Goal: Task Accomplishment & Management: Use online tool/utility

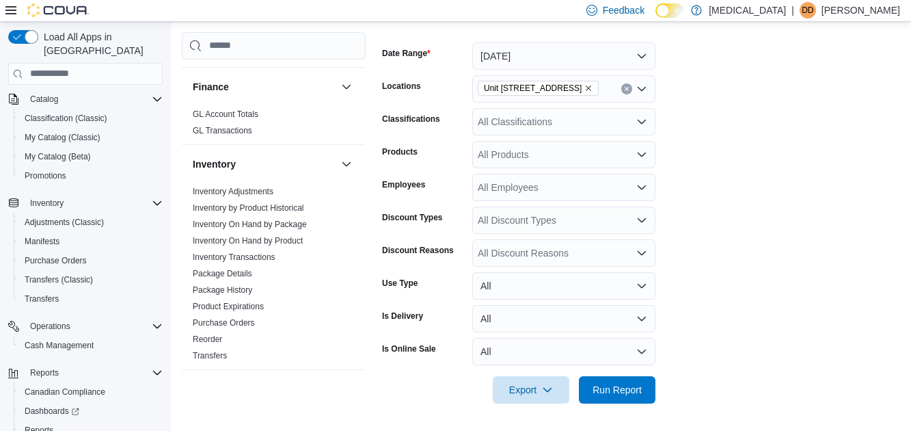
scroll to position [401, 0]
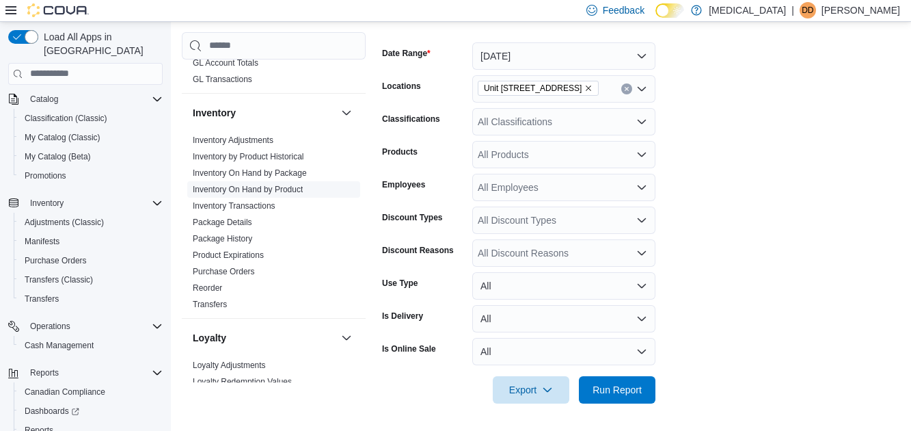
click at [282, 188] on link "Inventory On Hand by Product" at bounding box center [248, 190] width 110 height 10
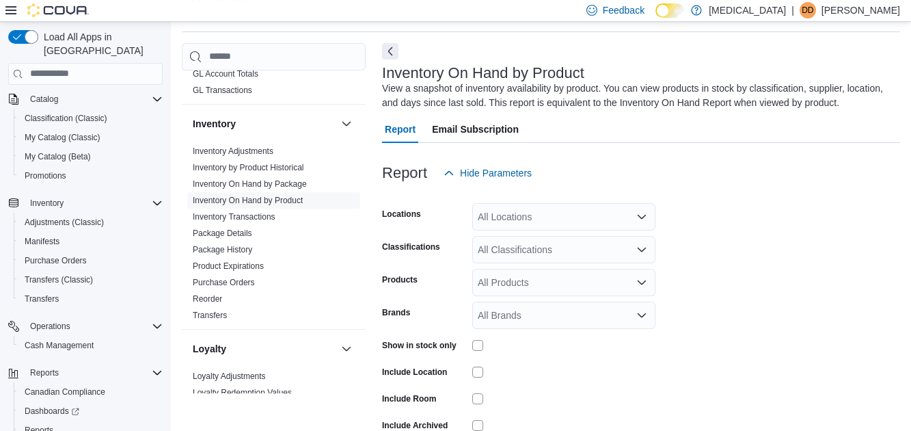
scroll to position [46, 0]
click at [527, 226] on div "All Locations" at bounding box center [563, 215] width 183 height 27
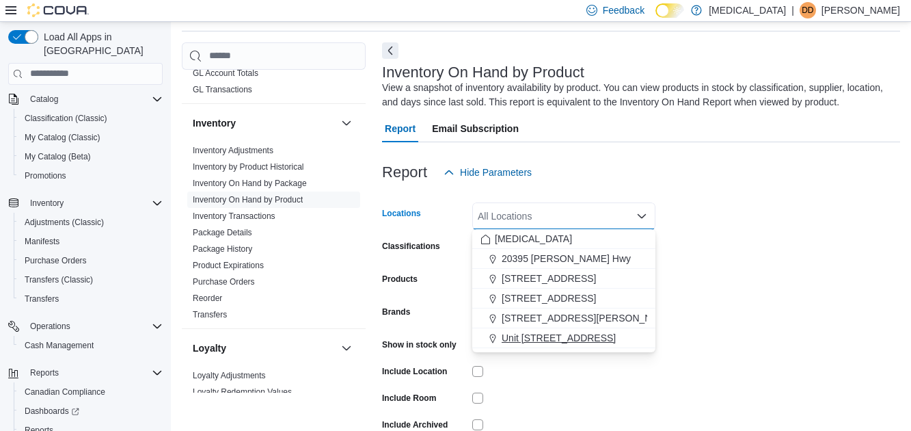
click at [555, 345] on button "Unit [STREET_ADDRESS]" at bounding box center [563, 338] width 183 height 20
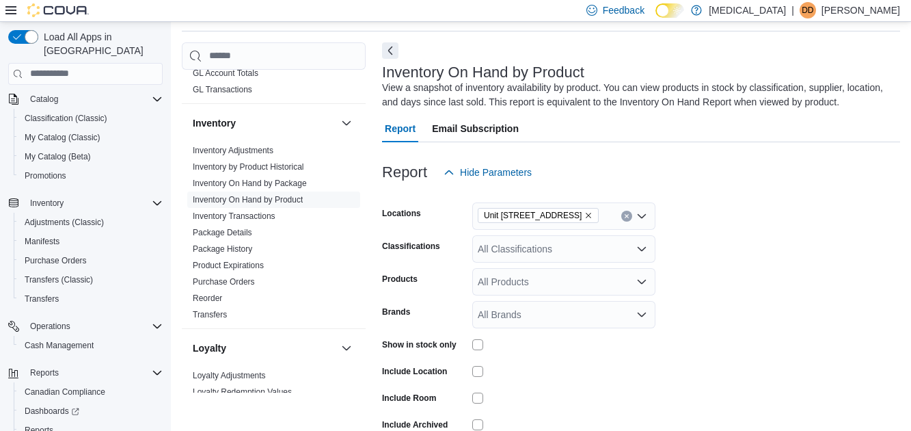
click at [706, 278] on form "Locations Unit [STREET_ADDRESS] All Classifications Products All Products Brand…" at bounding box center [641, 329] width 518 height 287
click at [574, 265] on form "Locations Unit [STREET_ADDRESS] All Classifications Products All Products Brand…" at bounding box center [641, 329] width 518 height 287
click at [575, 283] on div "All Products" at bounding box center [563, 281] width 183 height 27
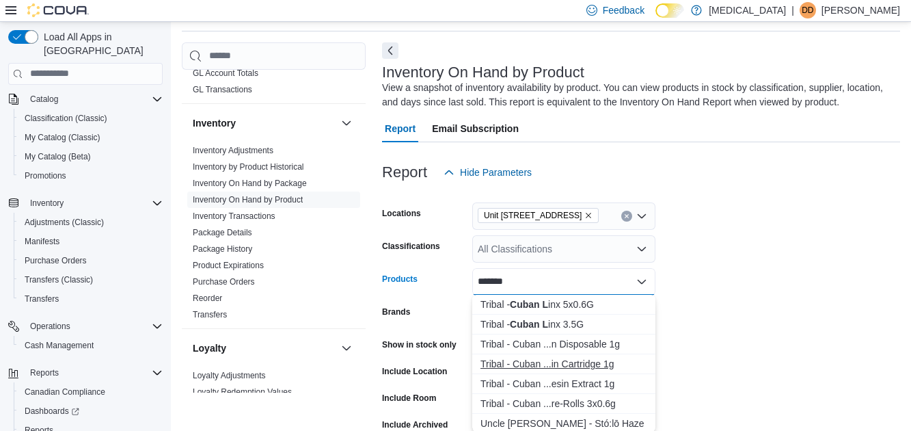
type input "*******"
click at [594, 366] on div "Tribal - Cuban ...in Cartridge 1g" at bounding box center [564, 364] width 167 height 14
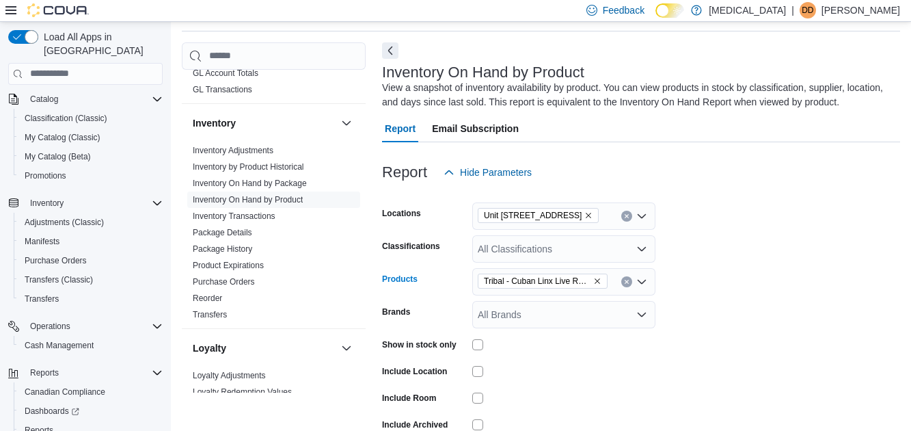
scroll to position [116, 0]
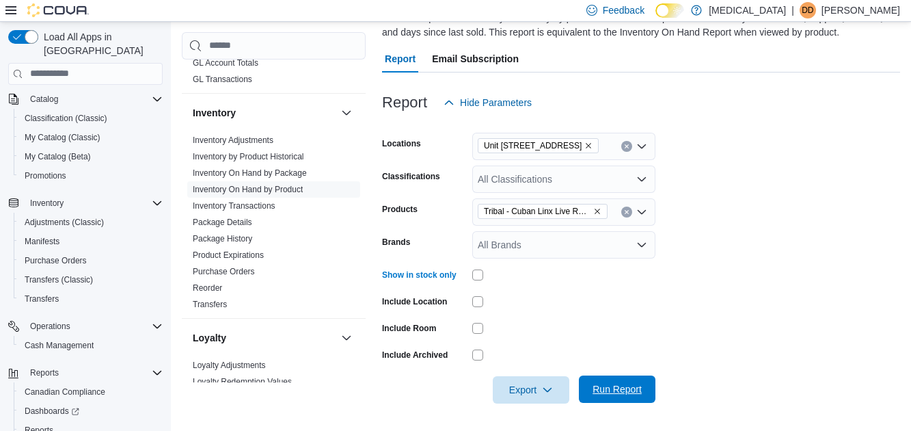
click at [611, 386] on span "Run Report" at bounding box center [617, 389] width 49 height 14
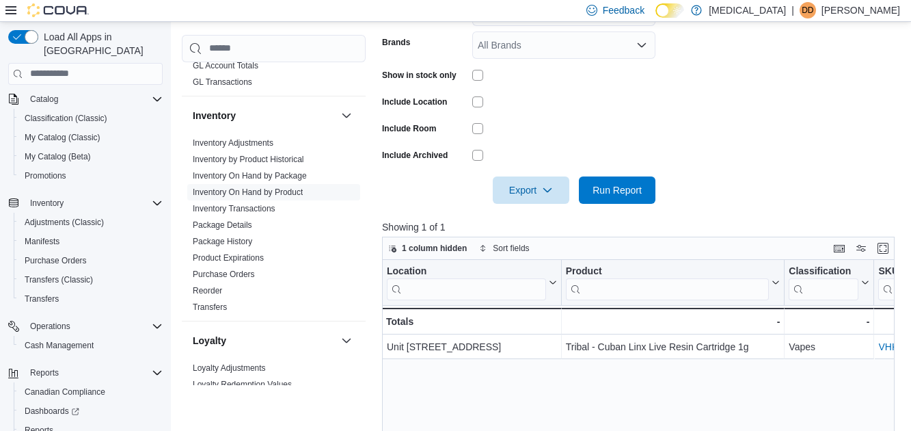
scroll to position [364, 0]
